Goal: Download file/media

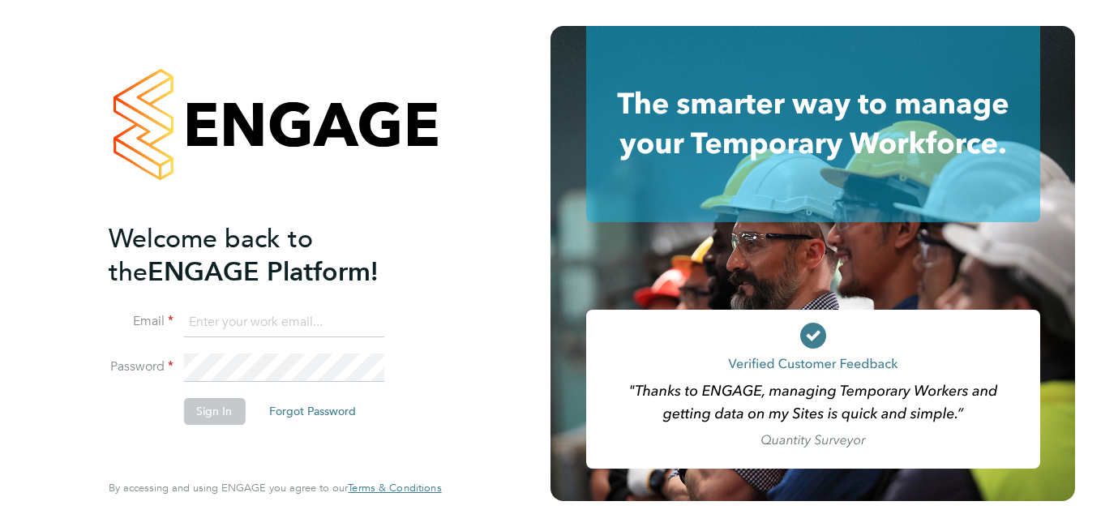
click at [258, 312] on input at bounding box center [283, 322] width 200 height 29
paste input "[EMAIL_ADDRESS][PERSON_NAME][DOMAIN_NAME]"
type input "[EMAIL_ADDRESS][PERSON_NAME][DOMAIN_NAME]"
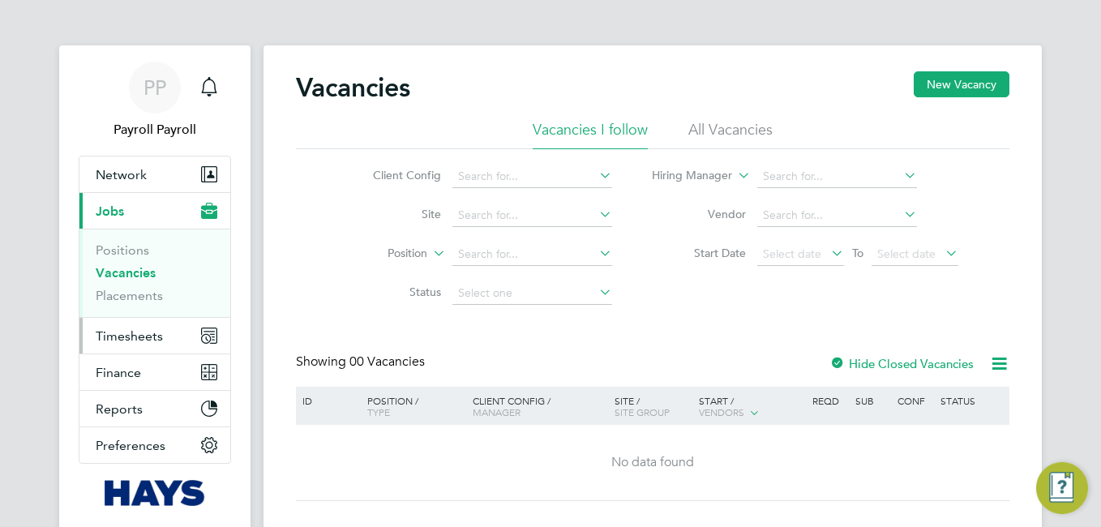
click at [128, 340] on span "Timesheets" at bounding box center [129, 335] width 67 height 15
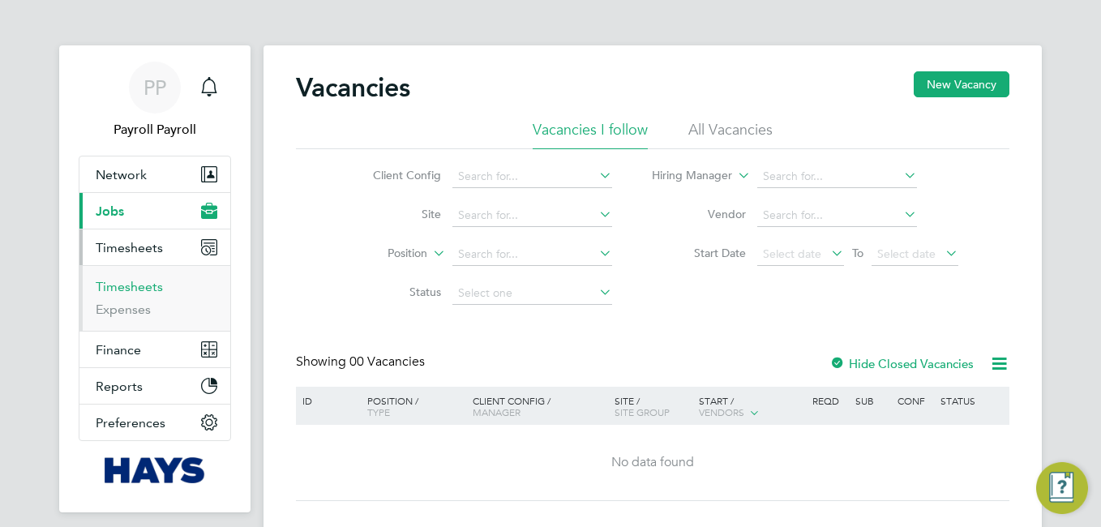
click at [139, 289] on link "Timesheets" at bounding box center [129, 286] width 67 height 15
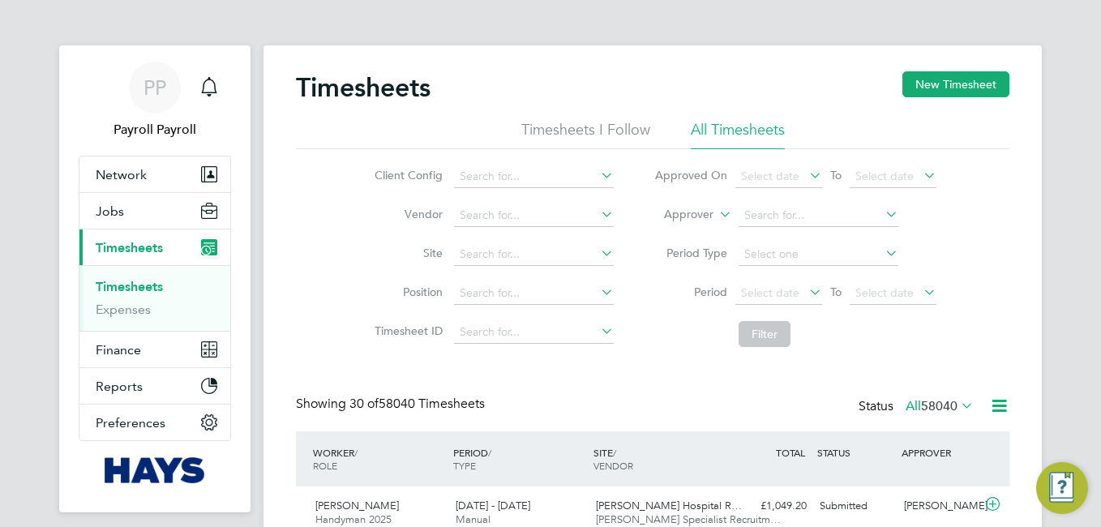
click at [992, 400] on icon at bounding box center [999, 406] width 20 height 20
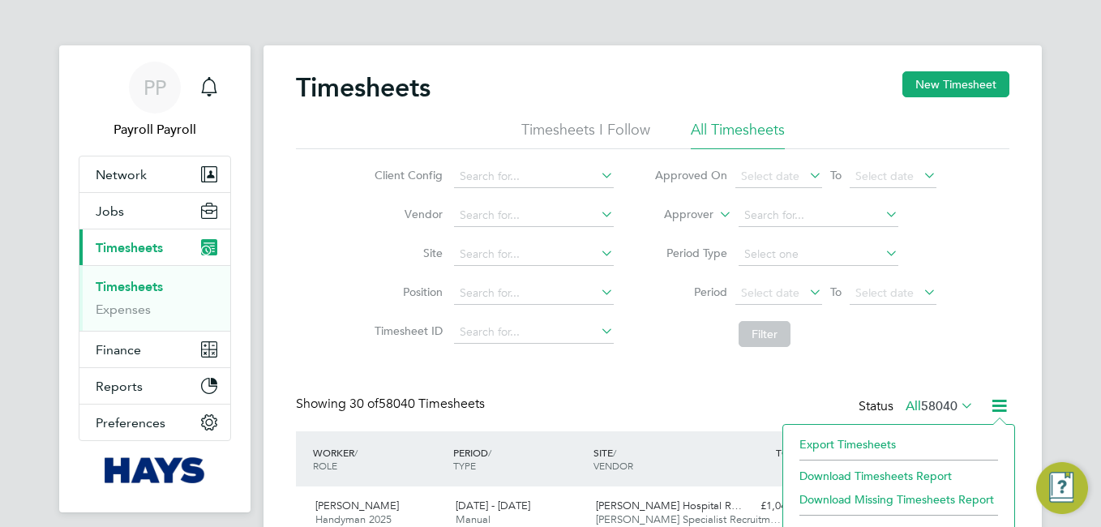
click at [854, 437] on li "Export Timesheets" at bounding box center [898, 444] width 215 height 23
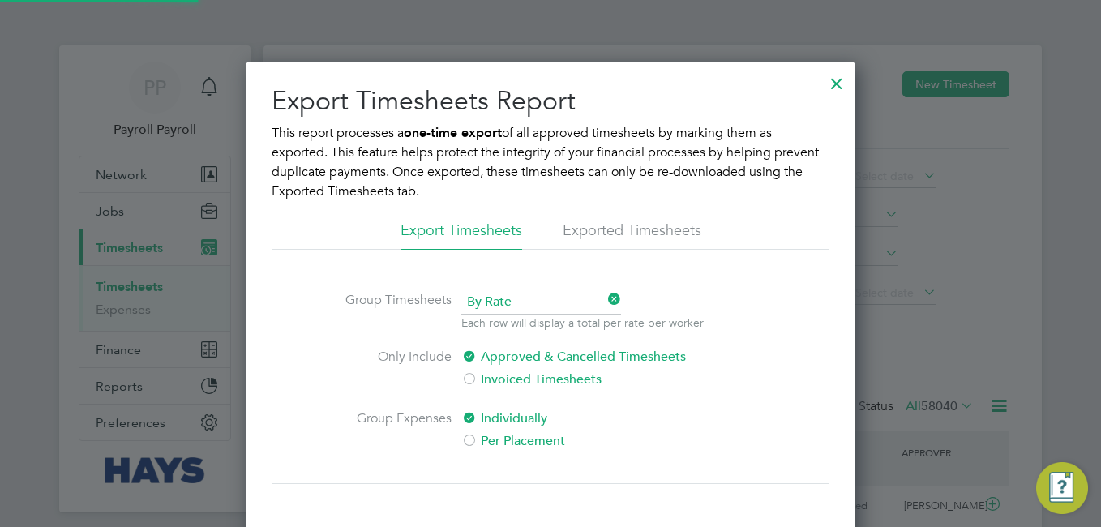
click at [498, 300] on span "By Rate" at bounding box center [541, 302] width 160 height 24
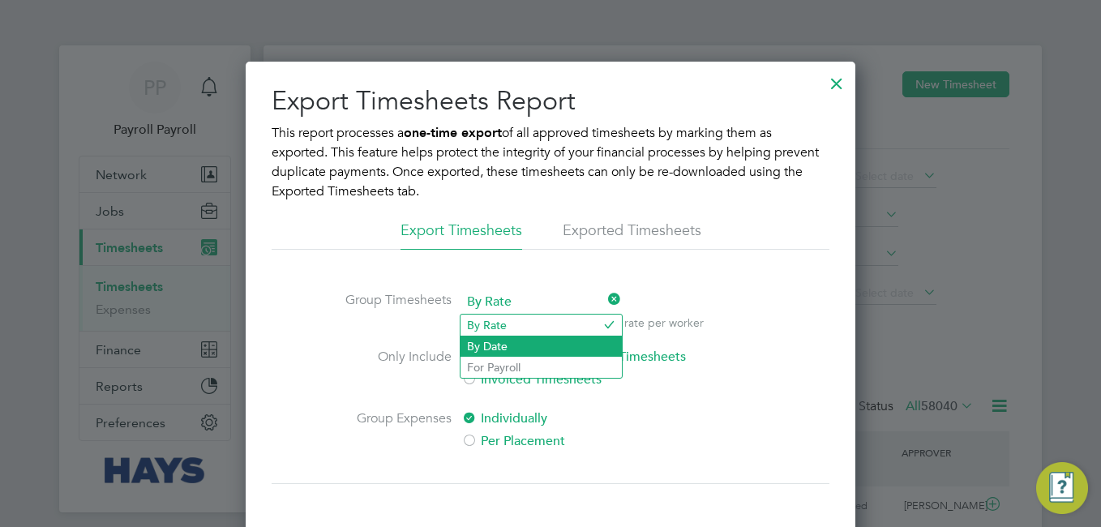
click at [492, 346] on li "By Date" at bounding box center [540, 346] width 161 height 21
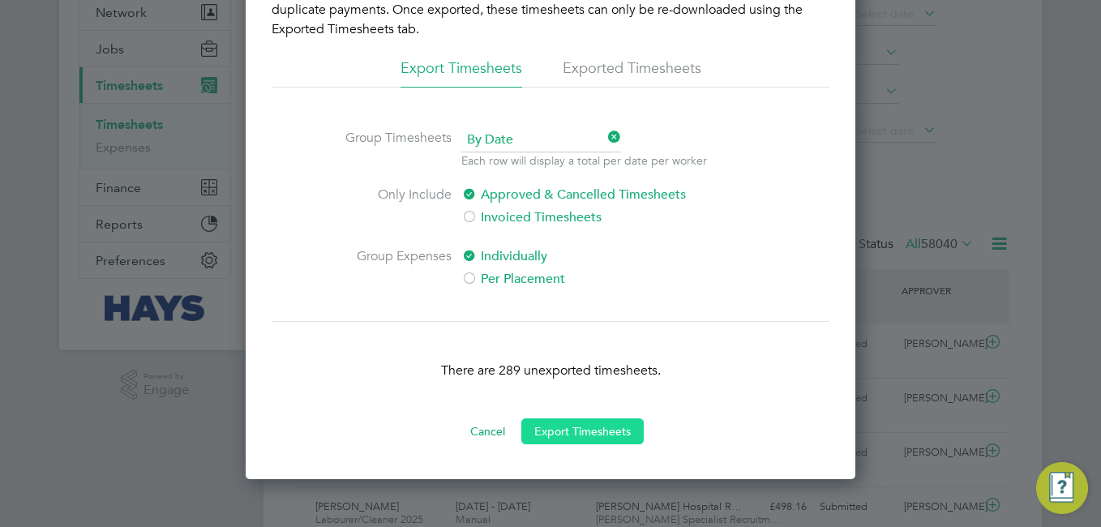
click at [594, 434] on button "Export Timesheets" at bounding box center [582, 431] width 122 height 26
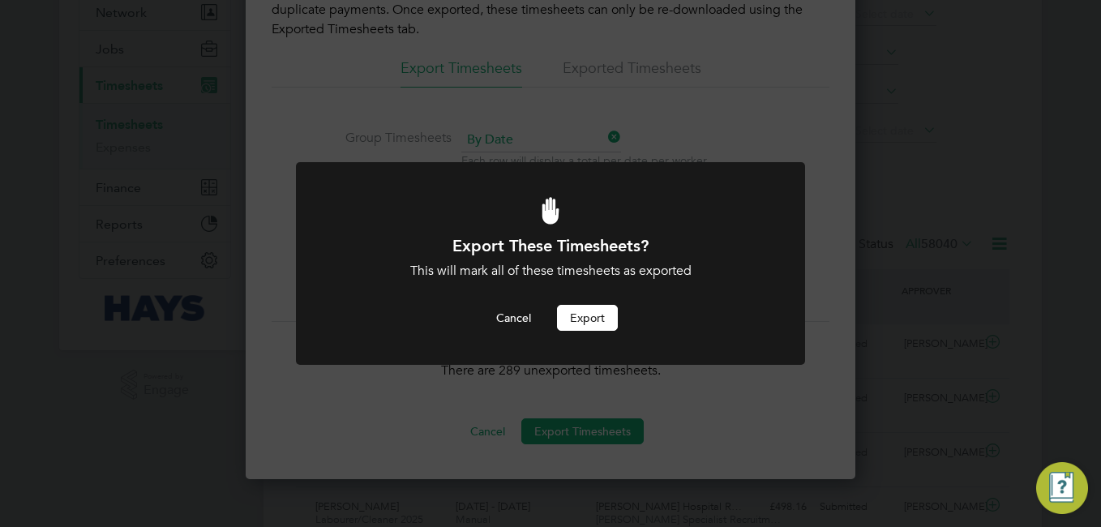
click at [584, 329] on button "Export" at bounding box center [587, 318] width 61 height 26
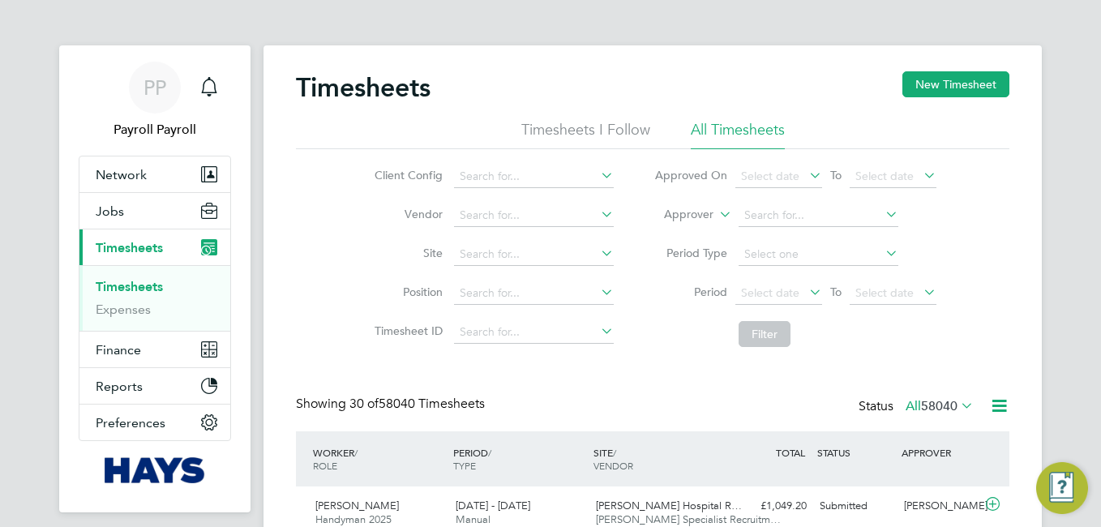
click at [994, 402] on icon at bounding box center [999, 406] width 20 height 20
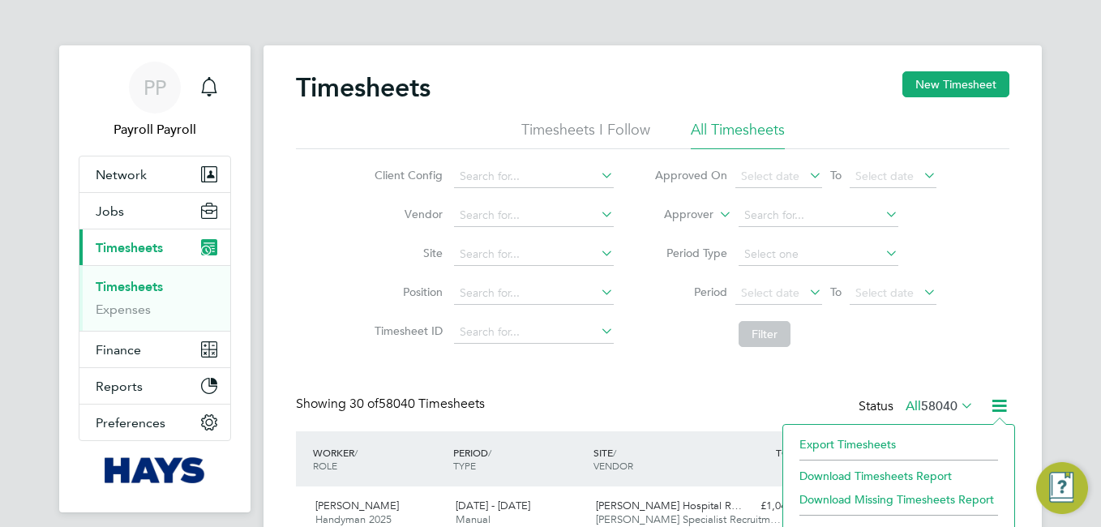
click at [867, 435] on li "Export Timesheets" at bounding box center [898, 444] width 215 height 23
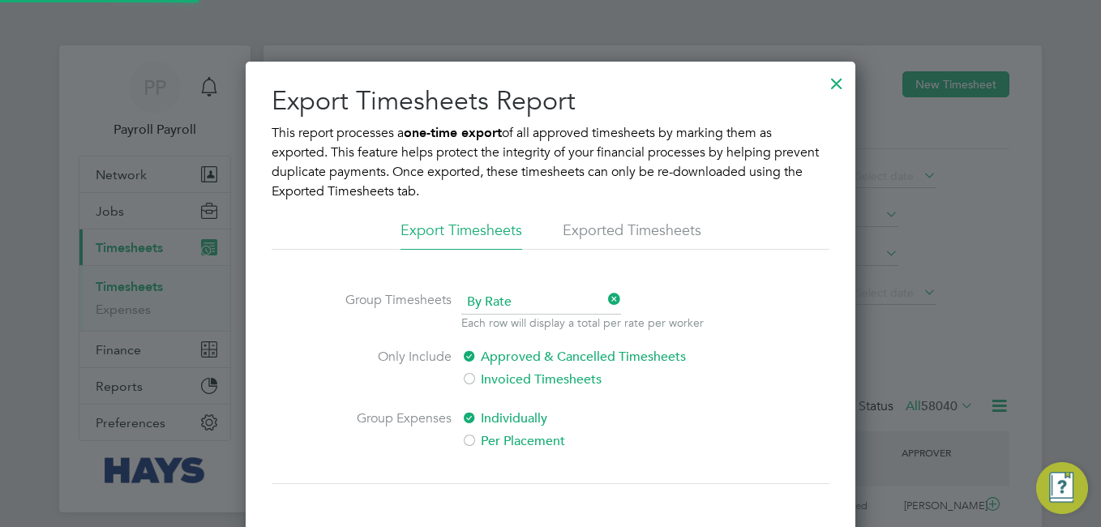
click at [636, 225] on li "Exported Timesheets" at bounding box center [632, 234] width 139 height 29
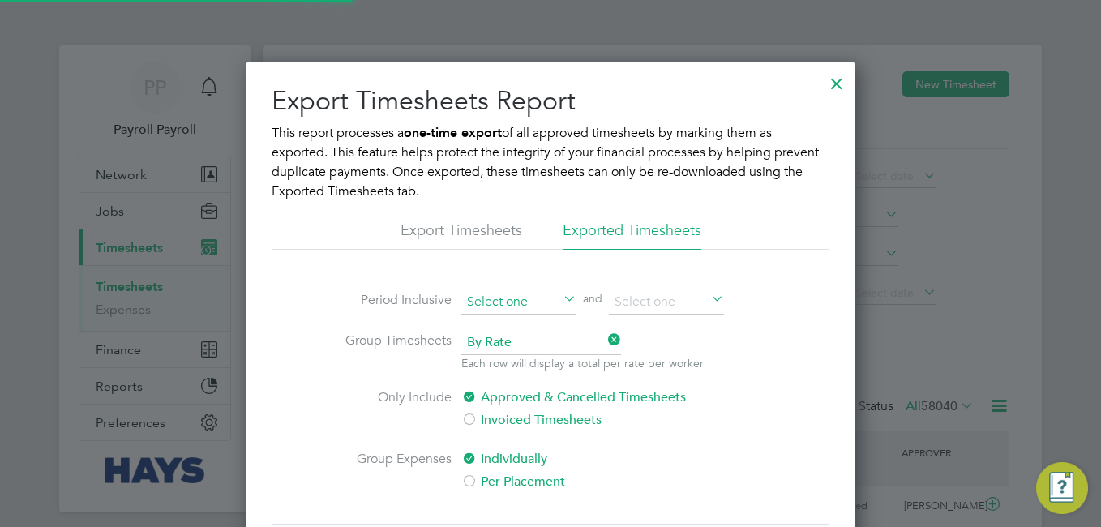
click at [504, 301] on input at bounding box center [518, 302] width 115 height 24
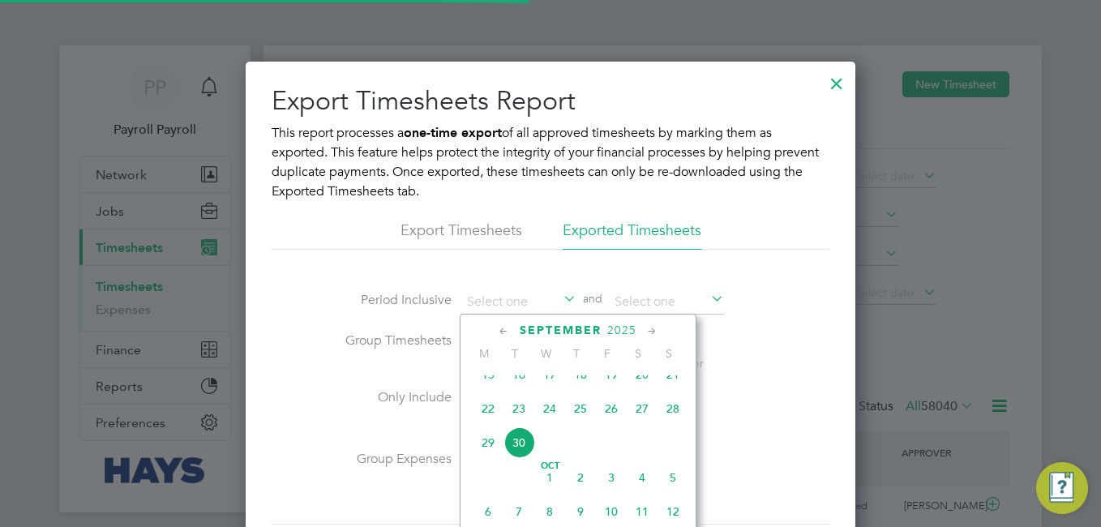
click at [489, 458] on span "29" at bounding box center [488, 442] width 31 height 31
type input "29 Sep 2025"
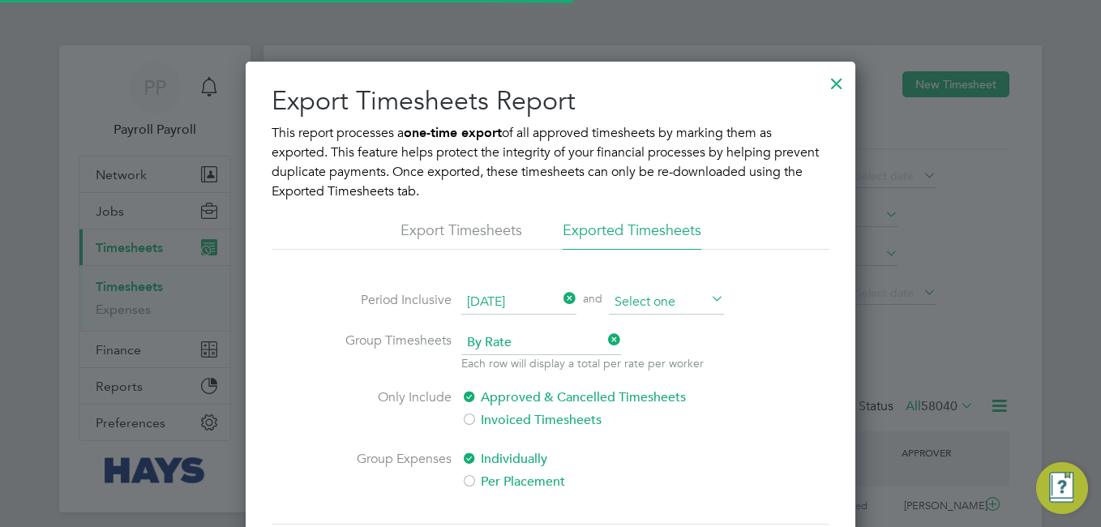
click at [658, 305] on input at bounding box center [666, 302] width 115 height 24
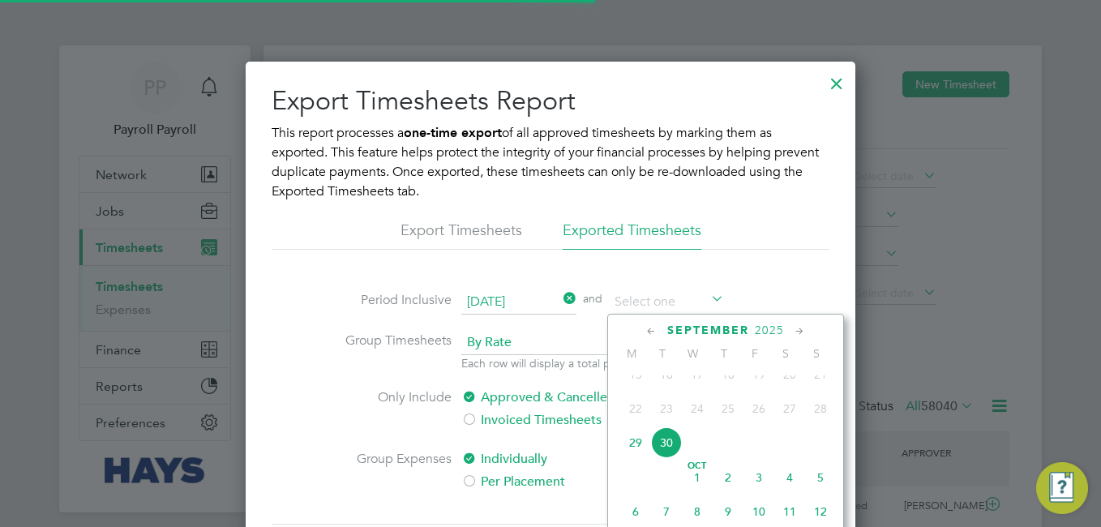
click at [671, 458] on span "30" at bounding box center [666, 442] width 31 height 31
type input "30 Sep 2025"
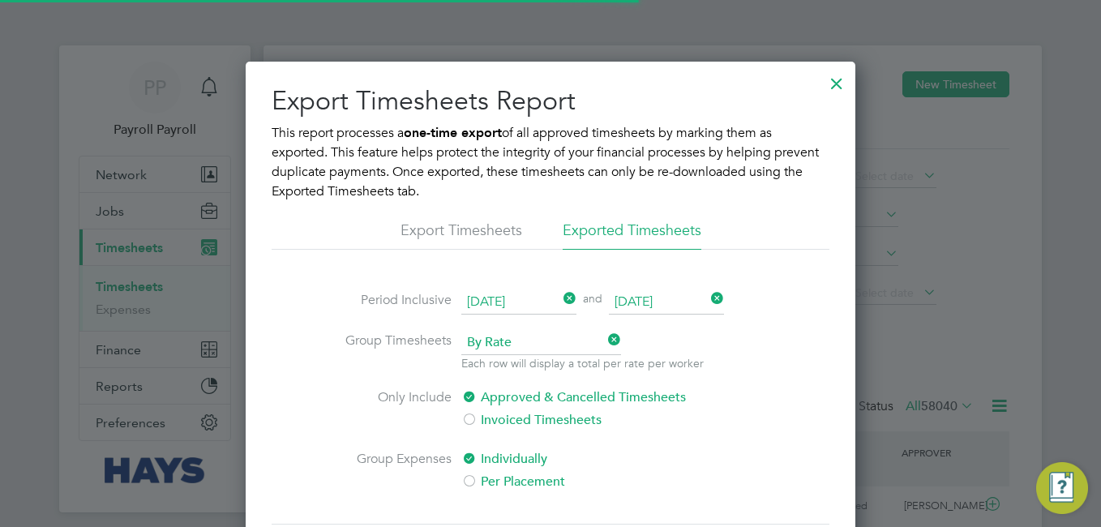
click at [503, 359] on p "Each row will display a total per rate per worker" at bounding box center [582, 363] width 242 height 16
click at [497, 348] on span "By Rate" at bounding box center [541, 343] width 160 height 24
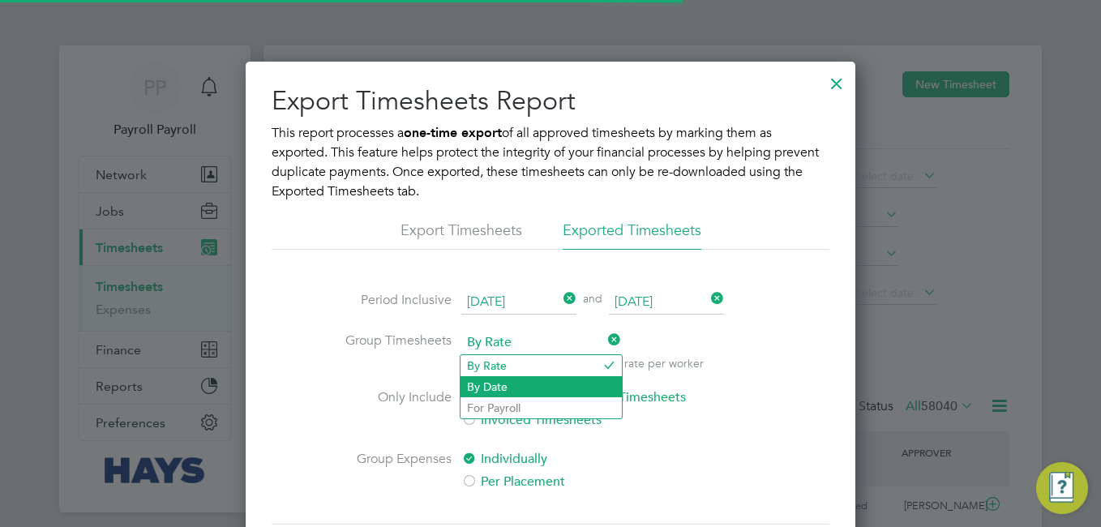
click at [490, 384] on li "By Date" at bounding box center [540, 386] width 161 height 21
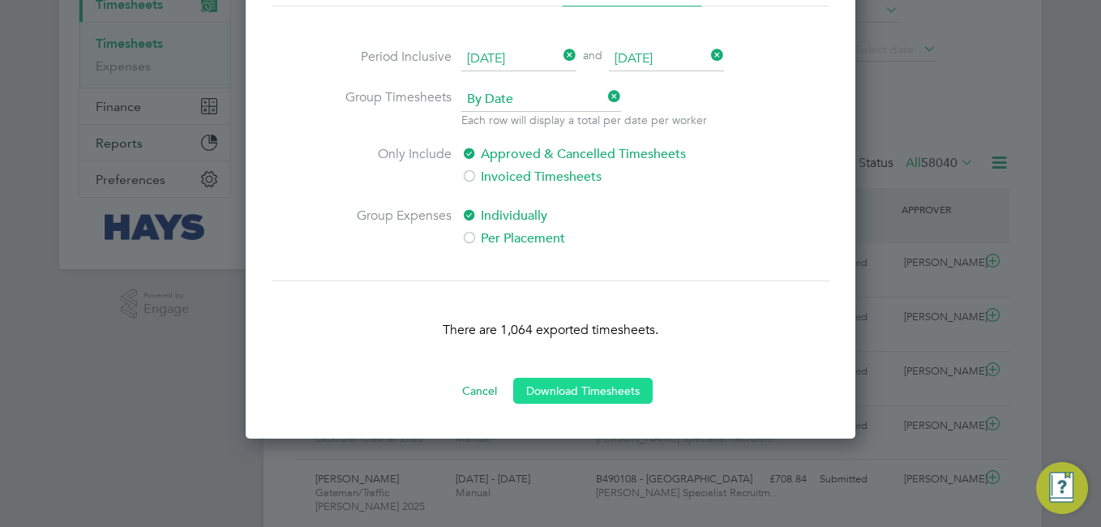
click at [554, 398] on button "Download Timesheets" at bounding box center [582, 391] width 139 height 26
